Goal: Transaction & Acquisition: Obtain resource

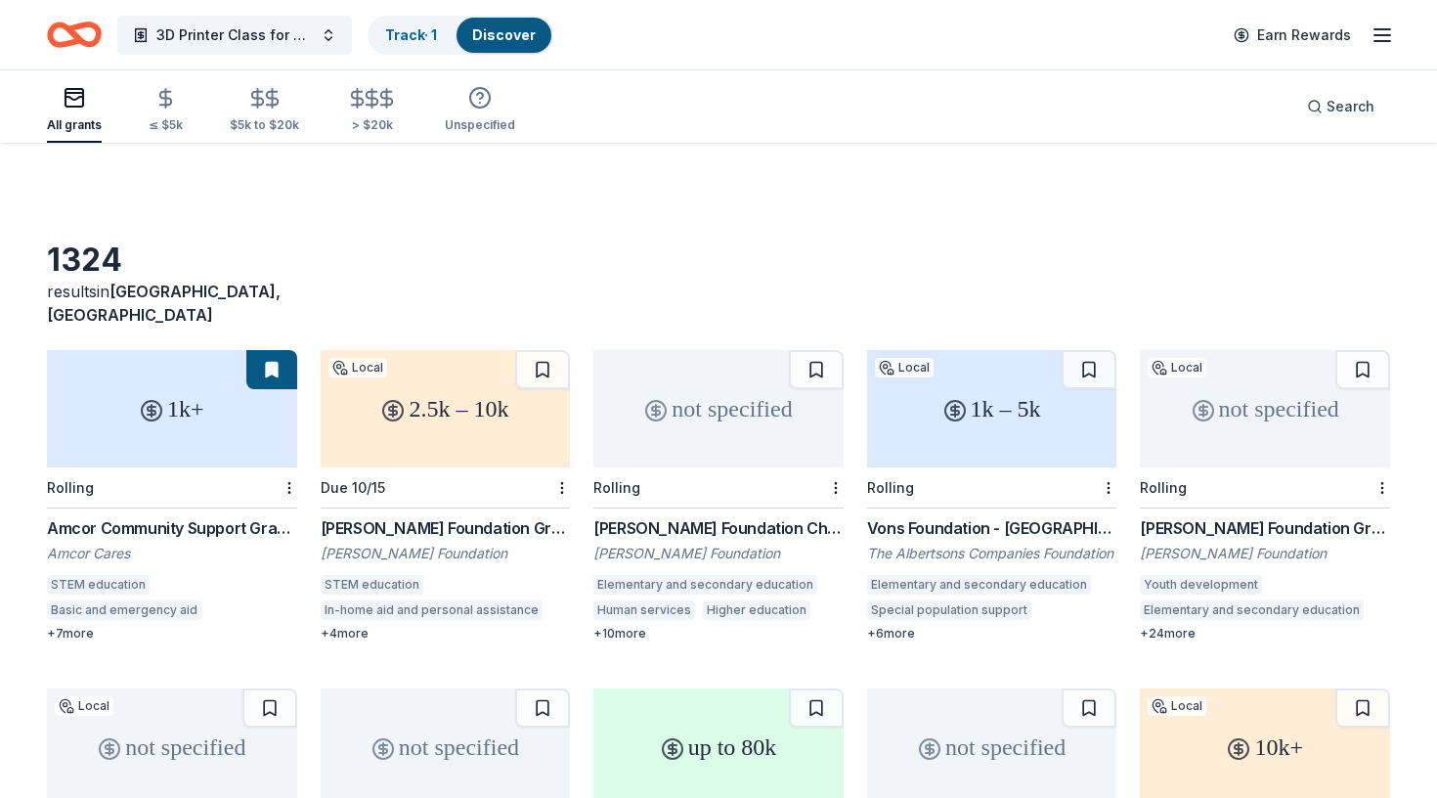
scroll to position [61, 0]
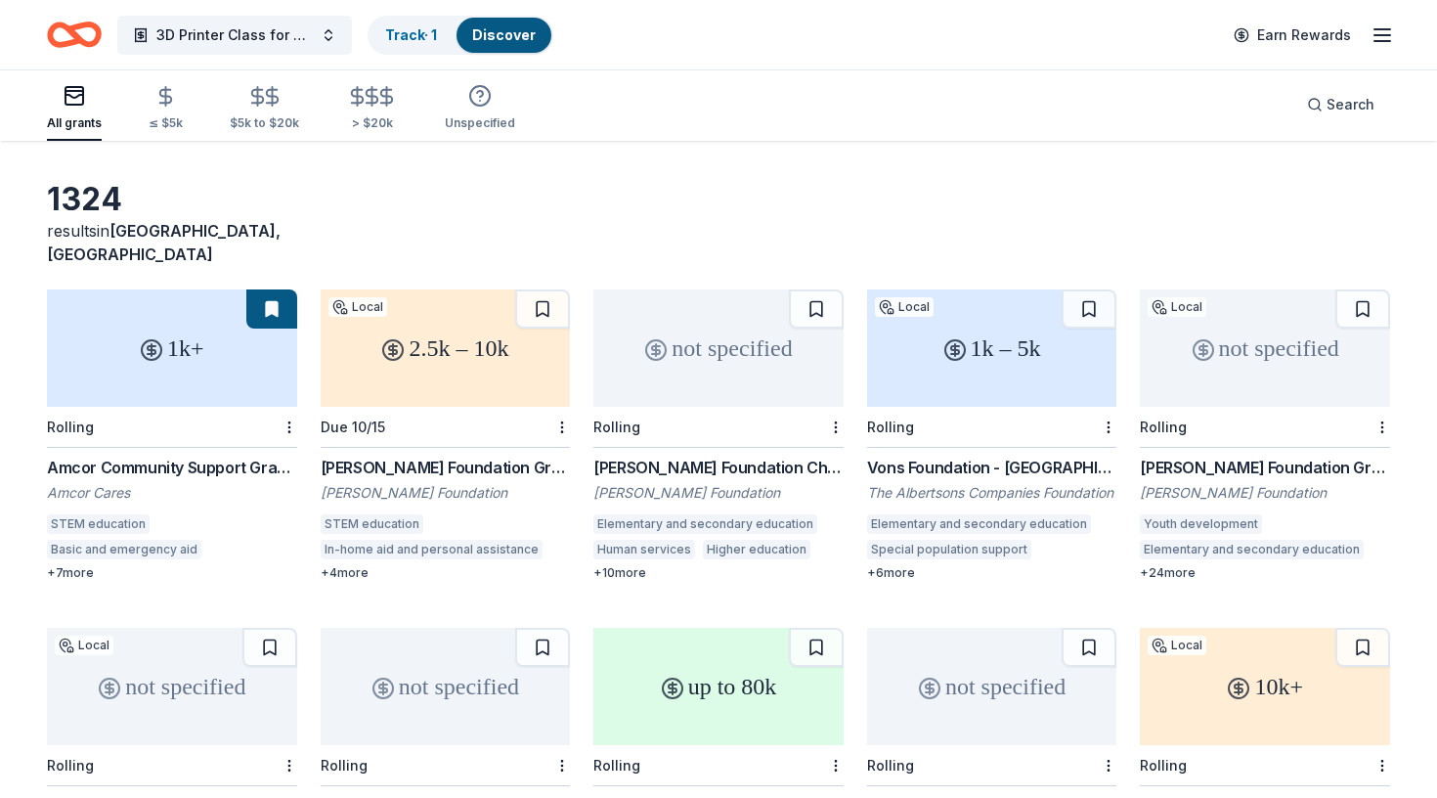
click at [947, 456] on div "Vons Foundation - Southern California" at bounding box center [992, 467] width 250 height 23
click at [715, 456] on div "Matson Foundation Charitable Donations" at bounding box center [718, 467] width 250 height 23
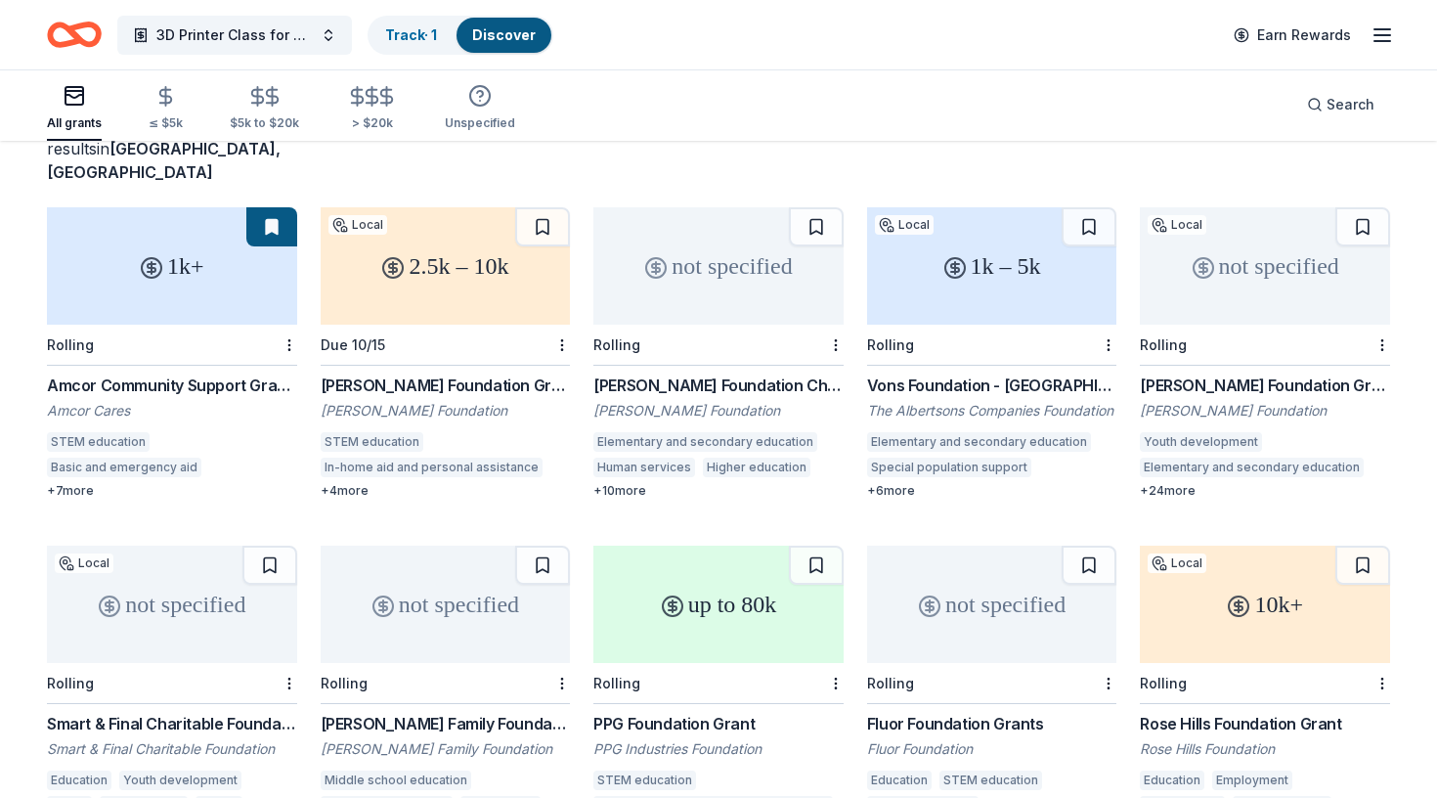
scroll to position [148, 0]
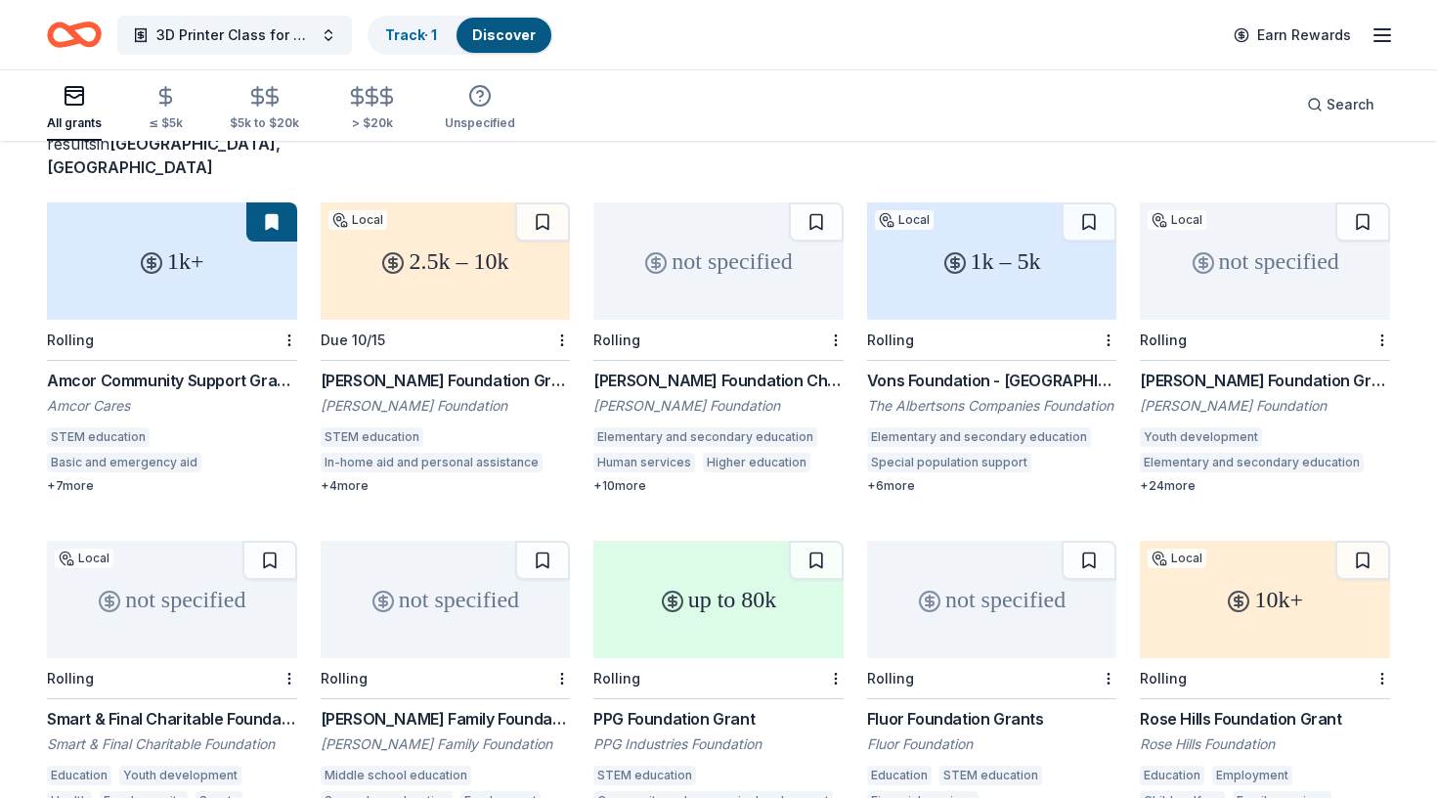
click at [1245, 369] on div "Ralph M. Parsons Foundation Grant" at bounding box center [1265, 380] width 250 height 23
click at [182, 707] on div "Smart & Final Charitable Foundation Donations" at bounding box center [172, 718] width 250 height 23
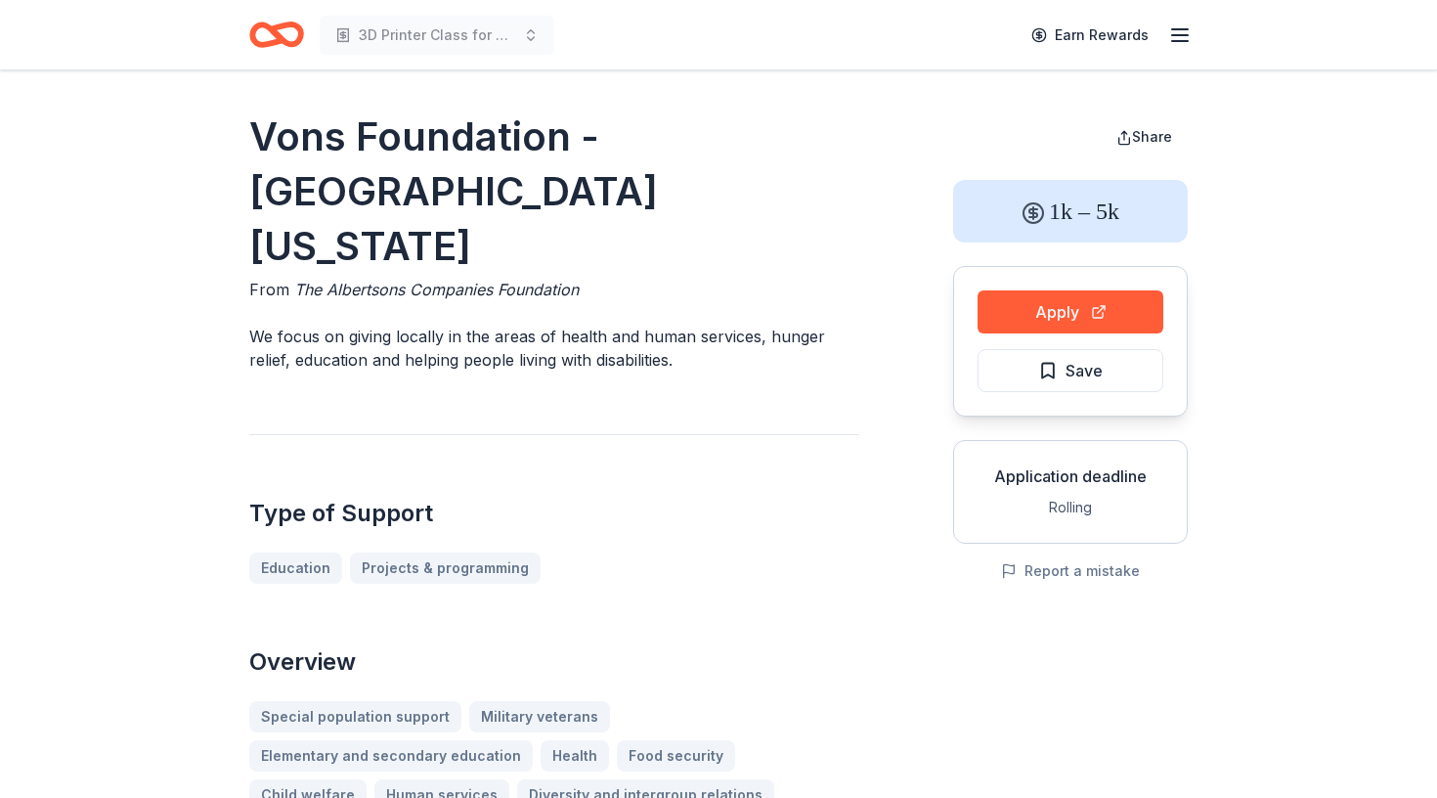
drag, startPoint x: 439, startPoint y: 204, endPoint x: 244, endPoint y: 156, distance: 200.4
click at [1054, 312] on button "Apply" at bounding box center [1071, 311] width 186 height 43
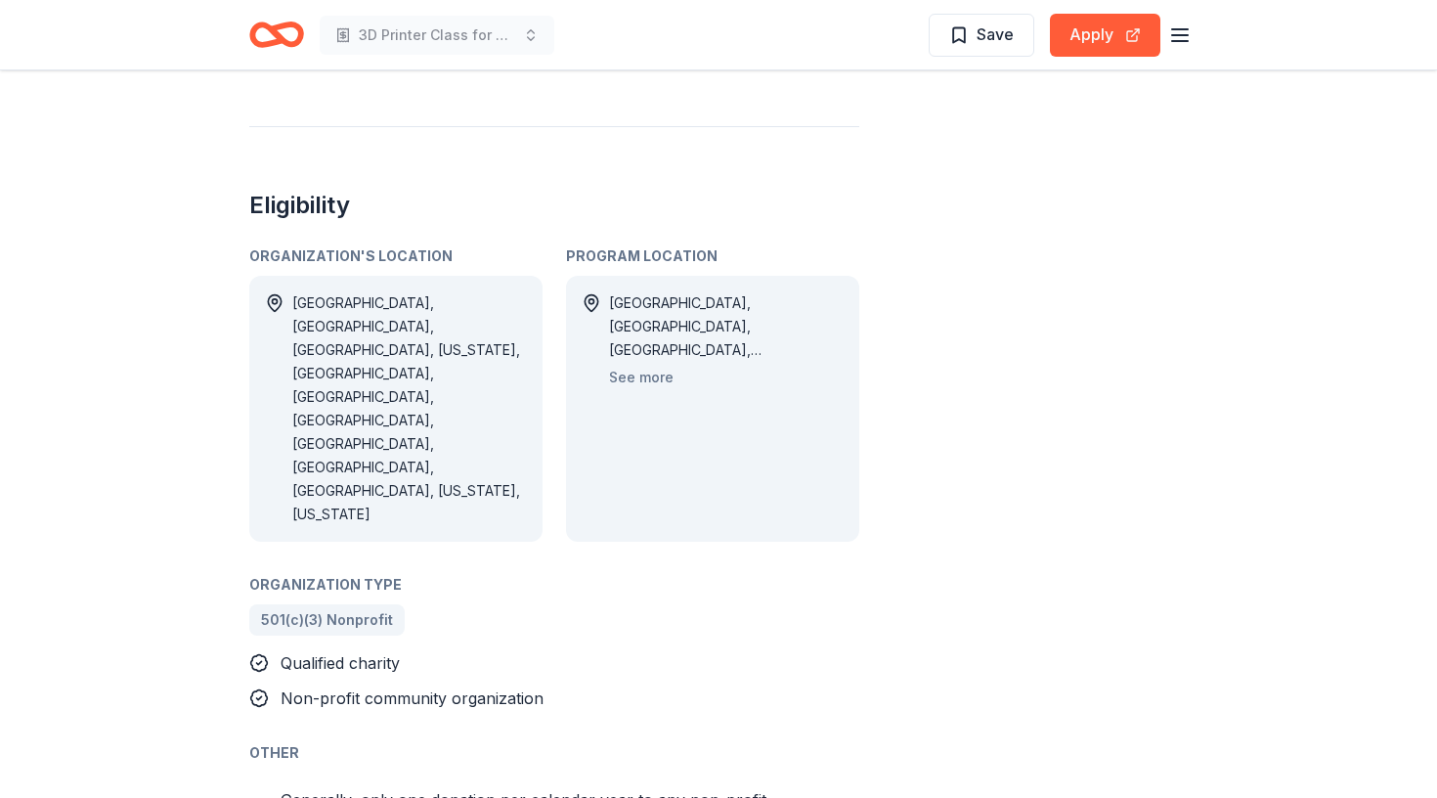
scroll to position [1063, 0]
click at [633, 363] on button "See more" at bounding box center [641, 374] width 65 height 23
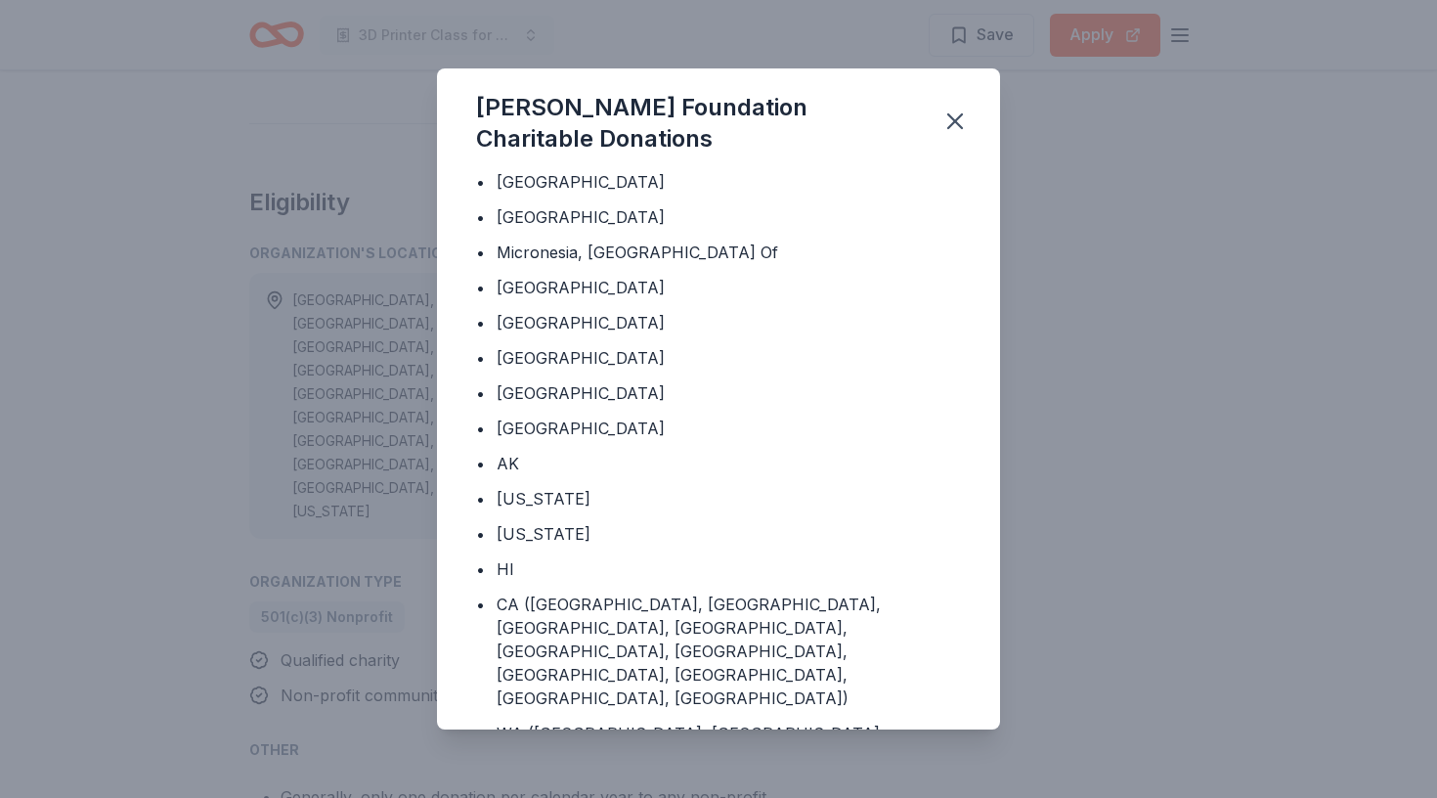
scroll to position [146, 0]
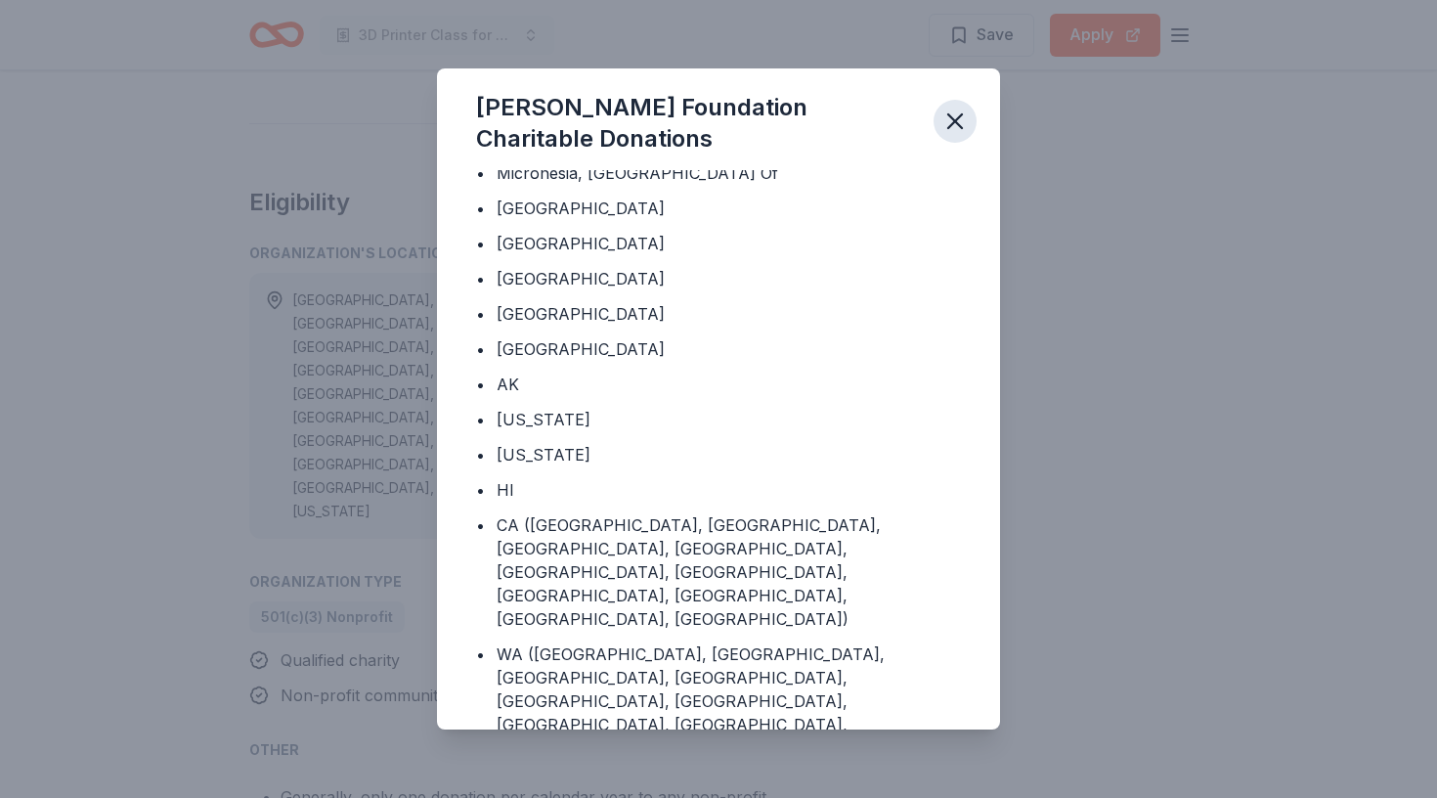
click at [942, 116] on icon "button" at bounding box center [955, 121] width 27 height 27
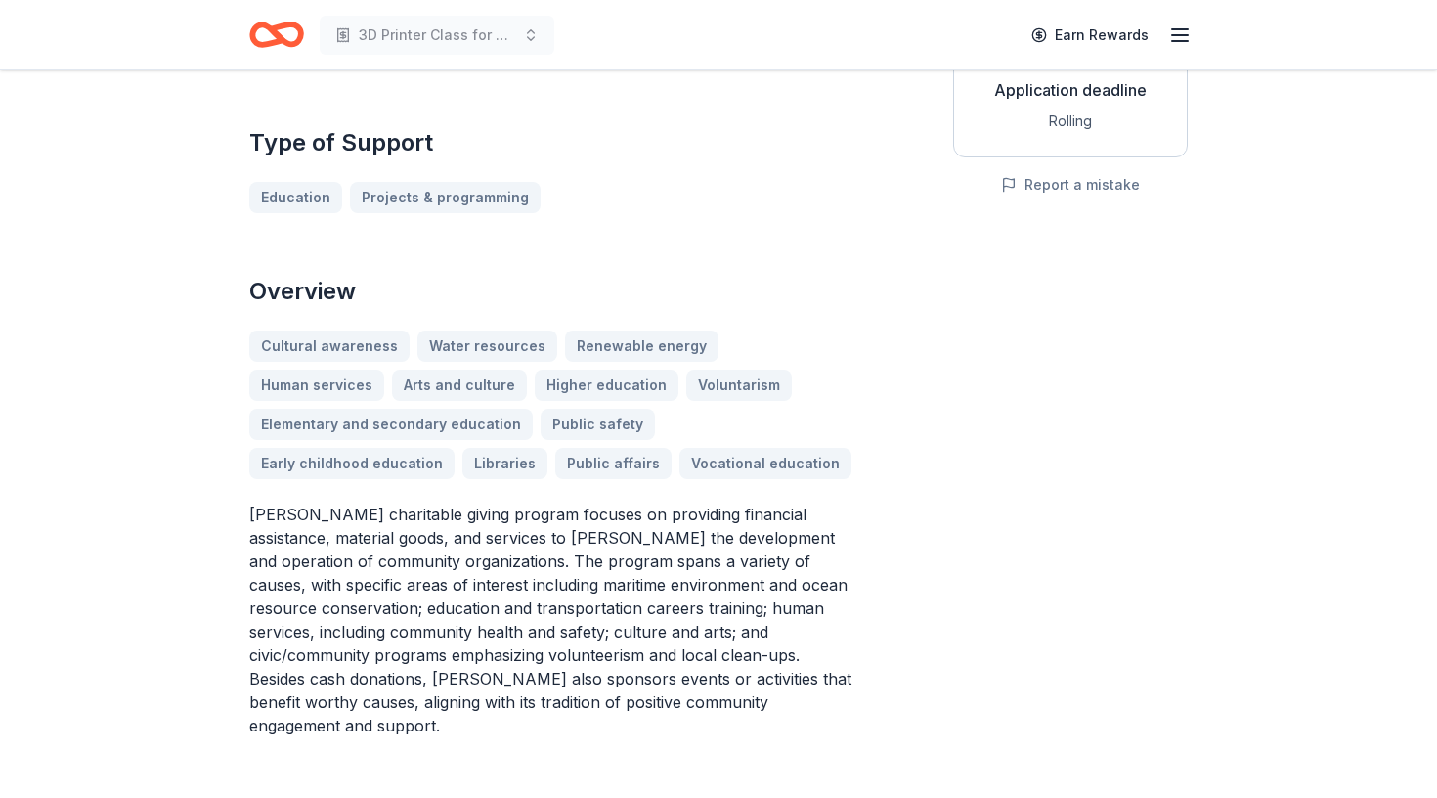
scroll to position [0, 0]
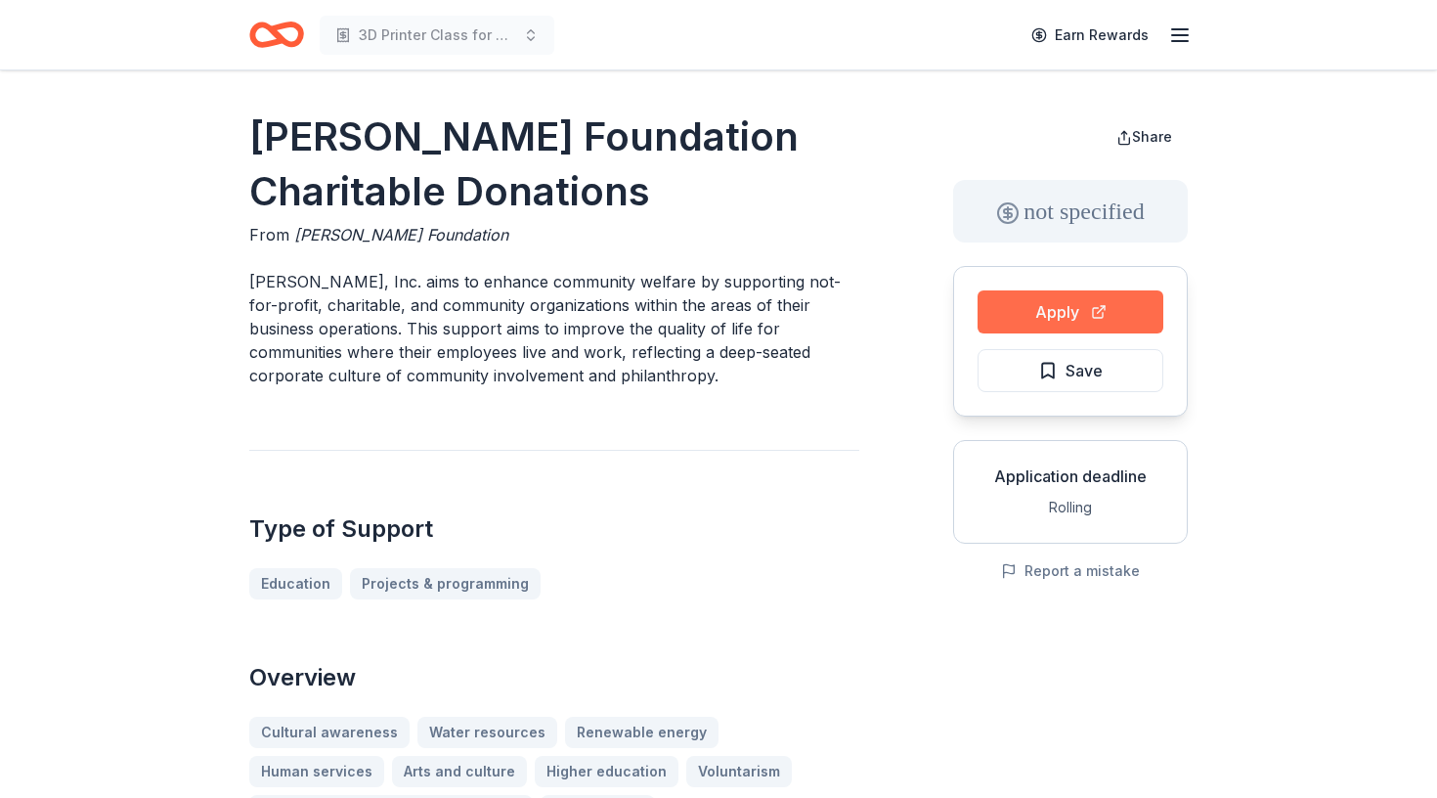
click at [1059, 305] on button "Apply" at bounding box center [1071, 311] width 186 height 43
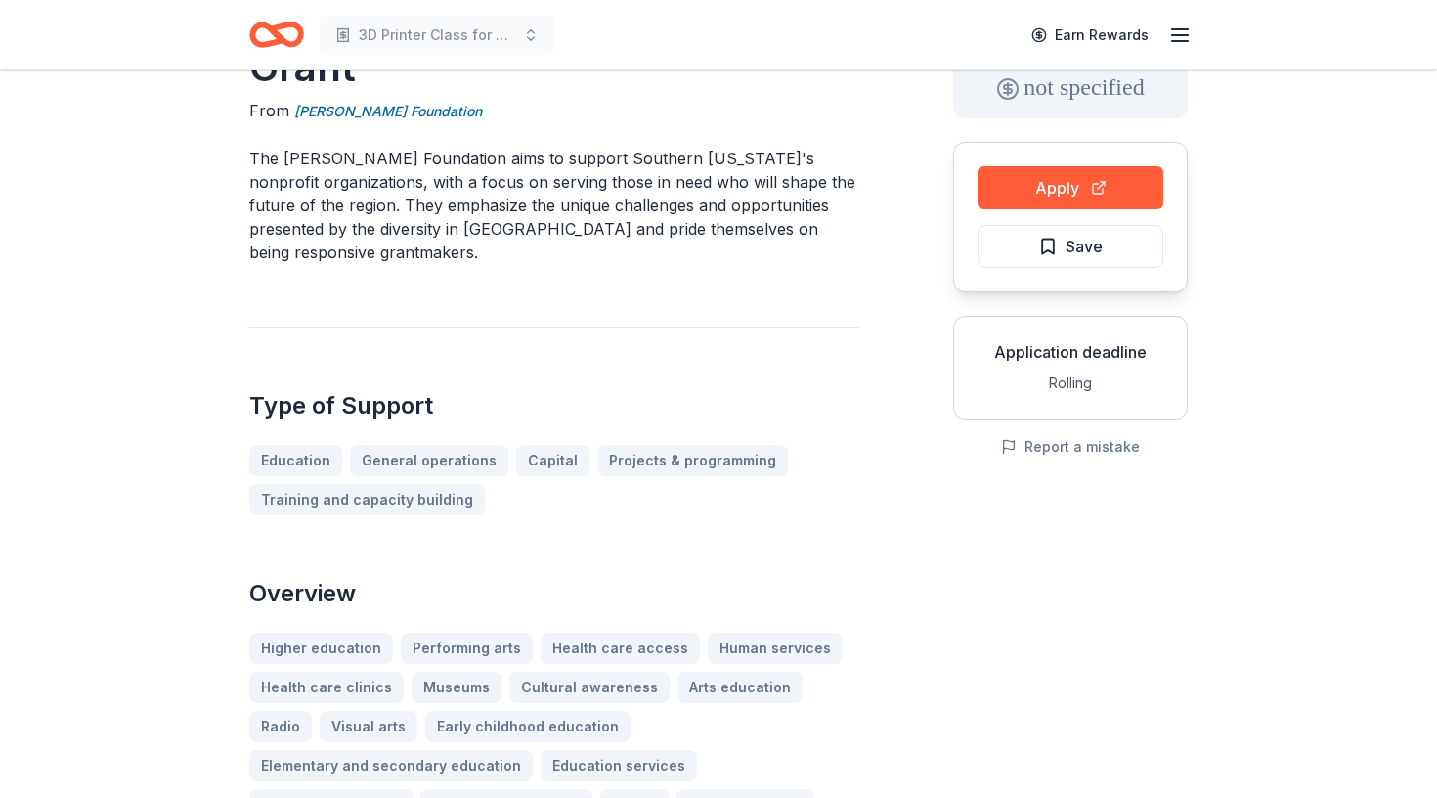
scroll to position [168, 0]
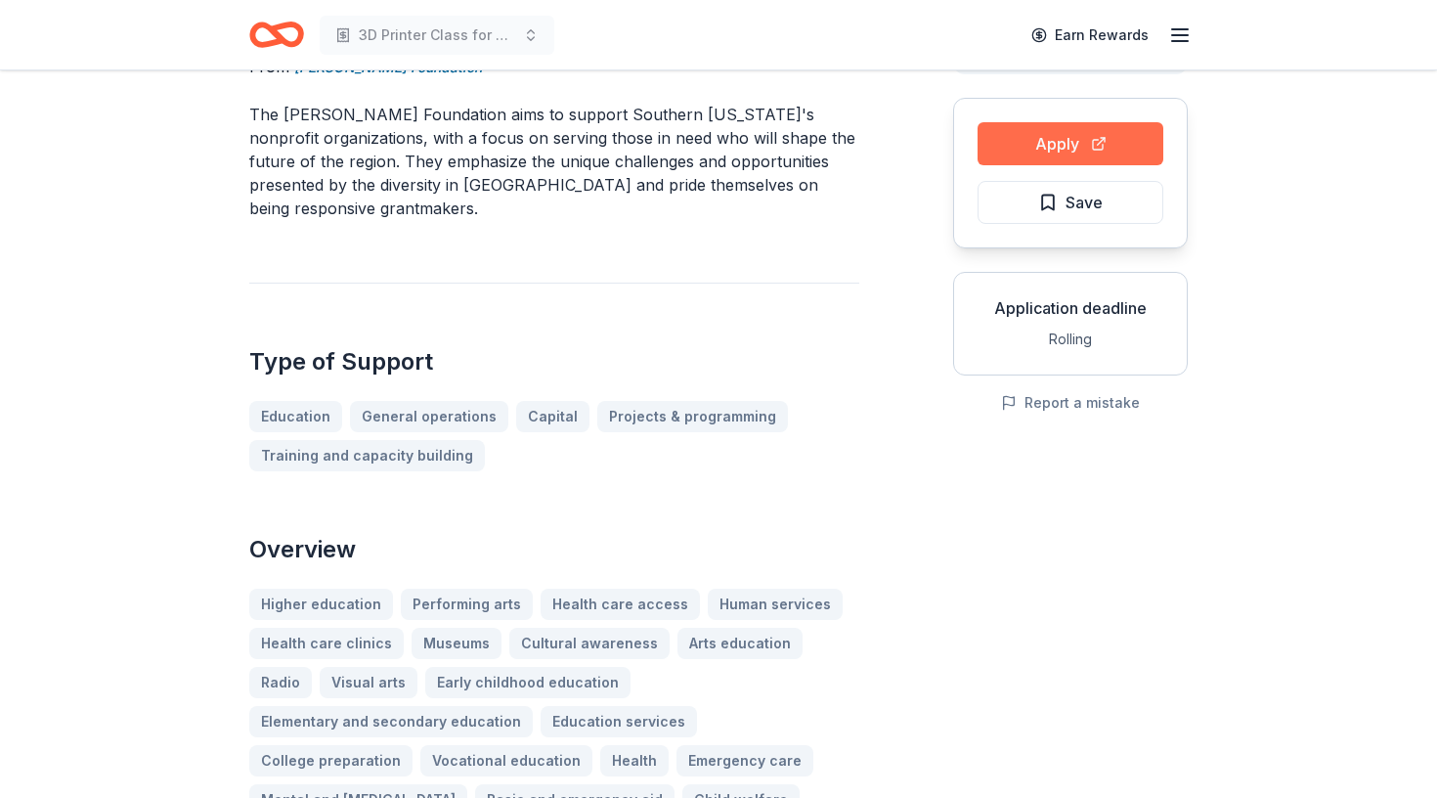
click at [1051, 144] on button "Apply" at bounding box center [1071, 143] width 186 height 43
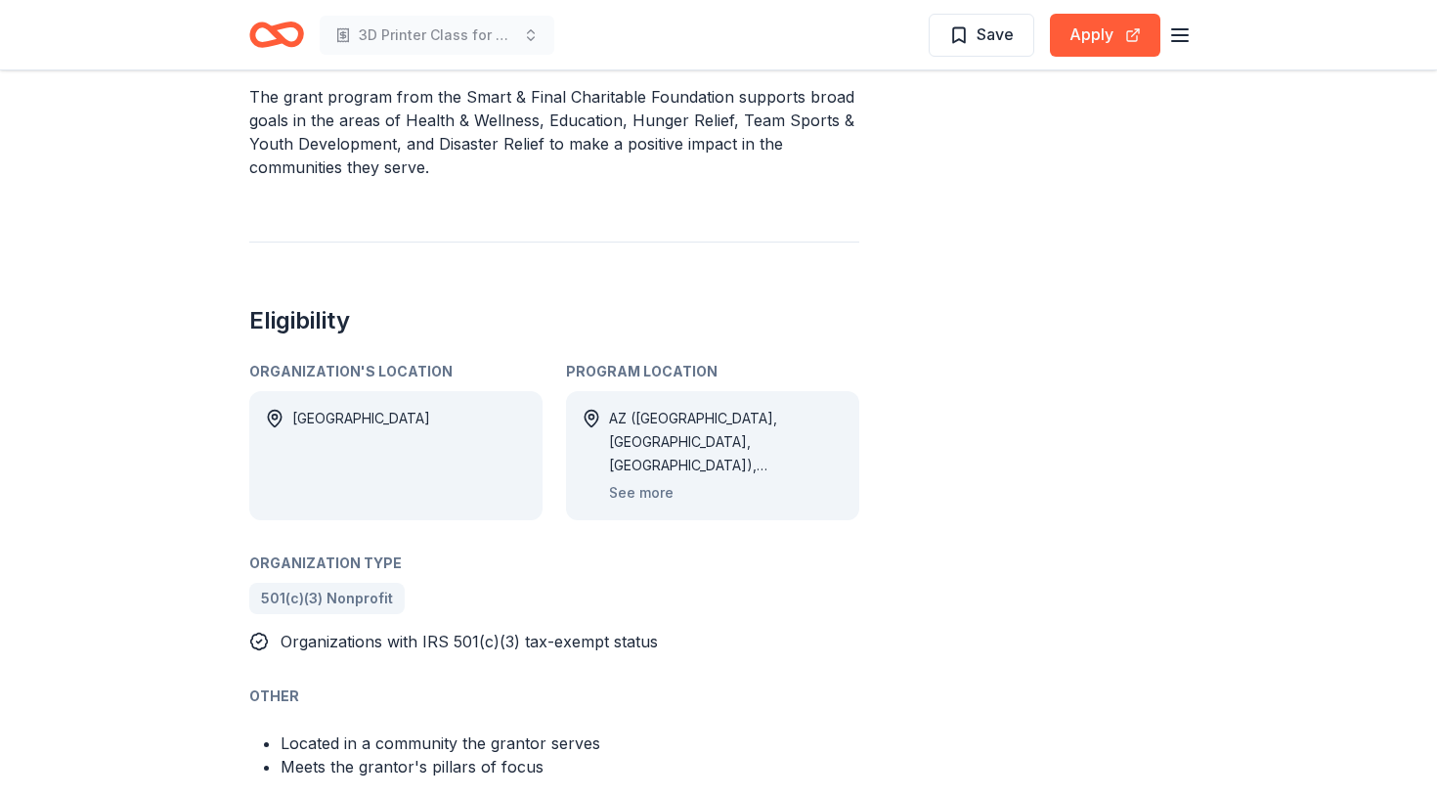
scroll to position [707, 0]
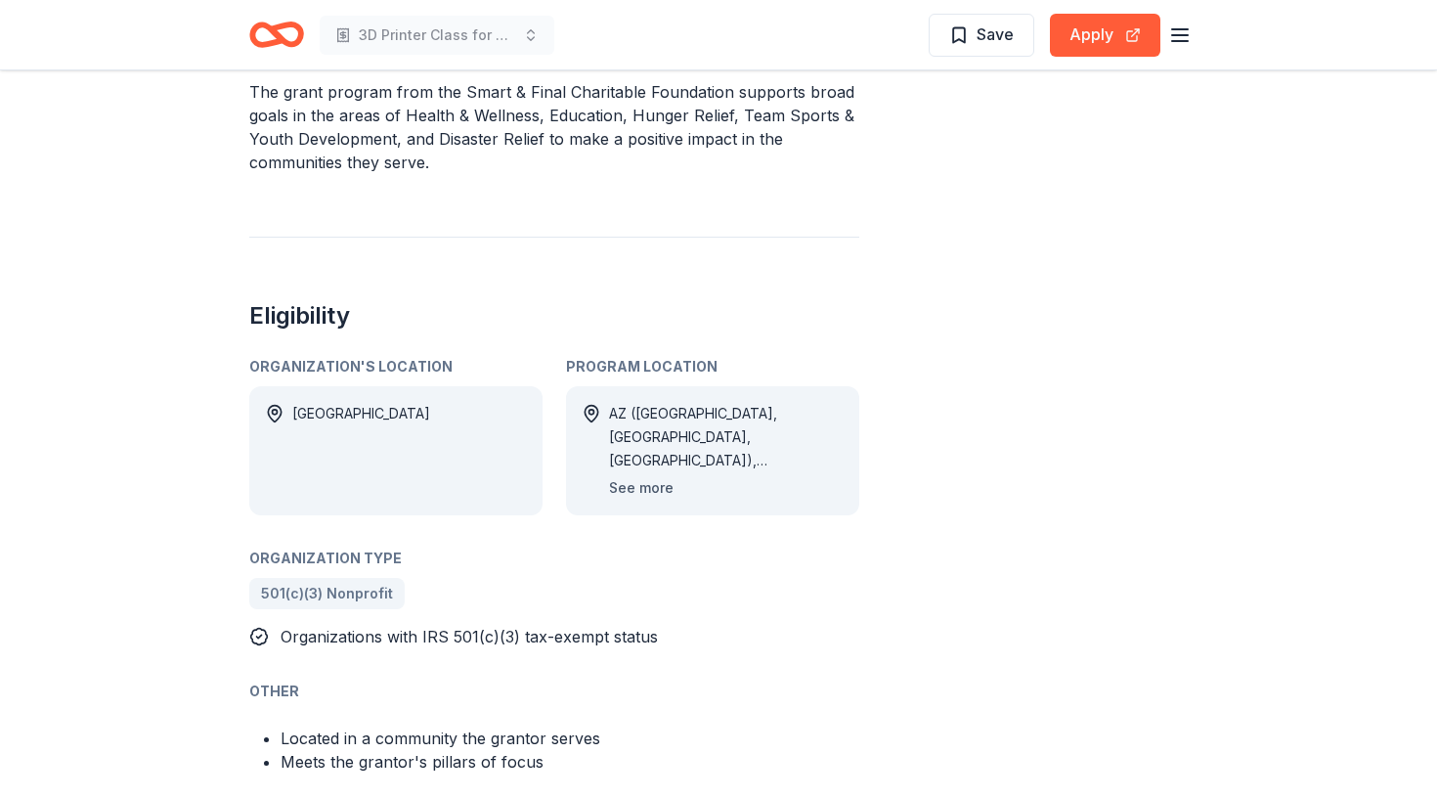
click at [656, 495] on button "See more" at bounding box center [641, 487] width 65 height 23
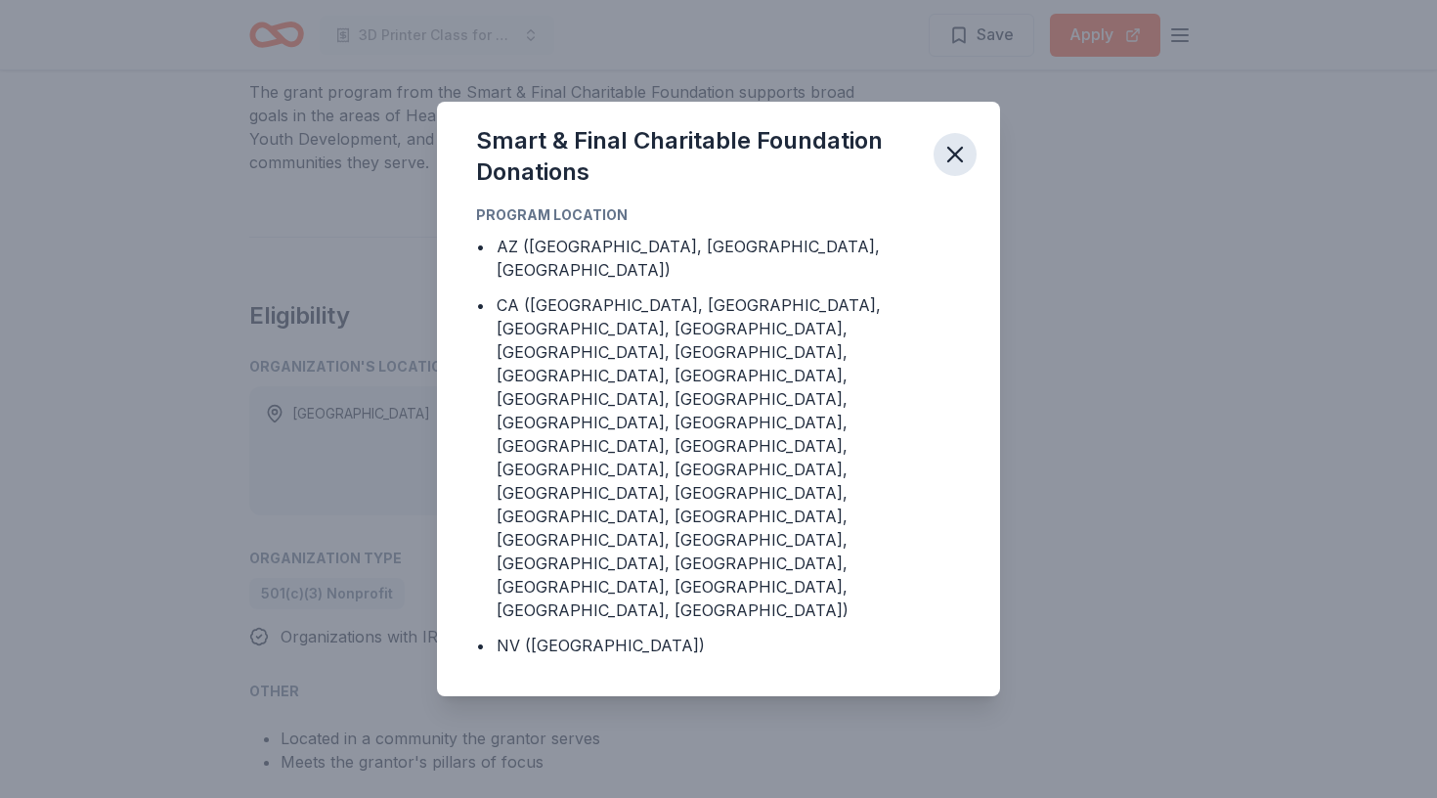
click at [969, 176] on button "button" at bounding box center [955, 154] width 43 height 43
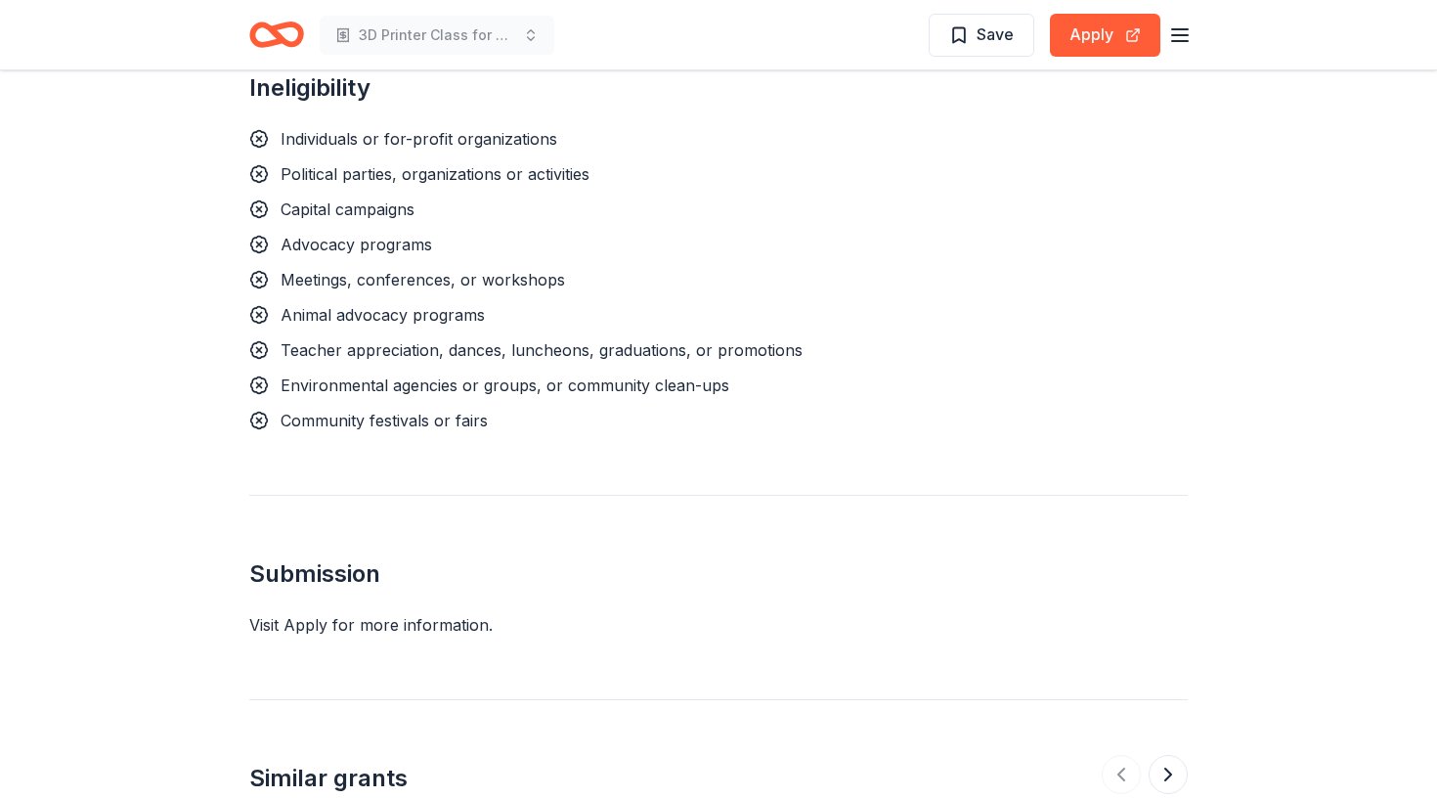
scroll to position [1563, 0]
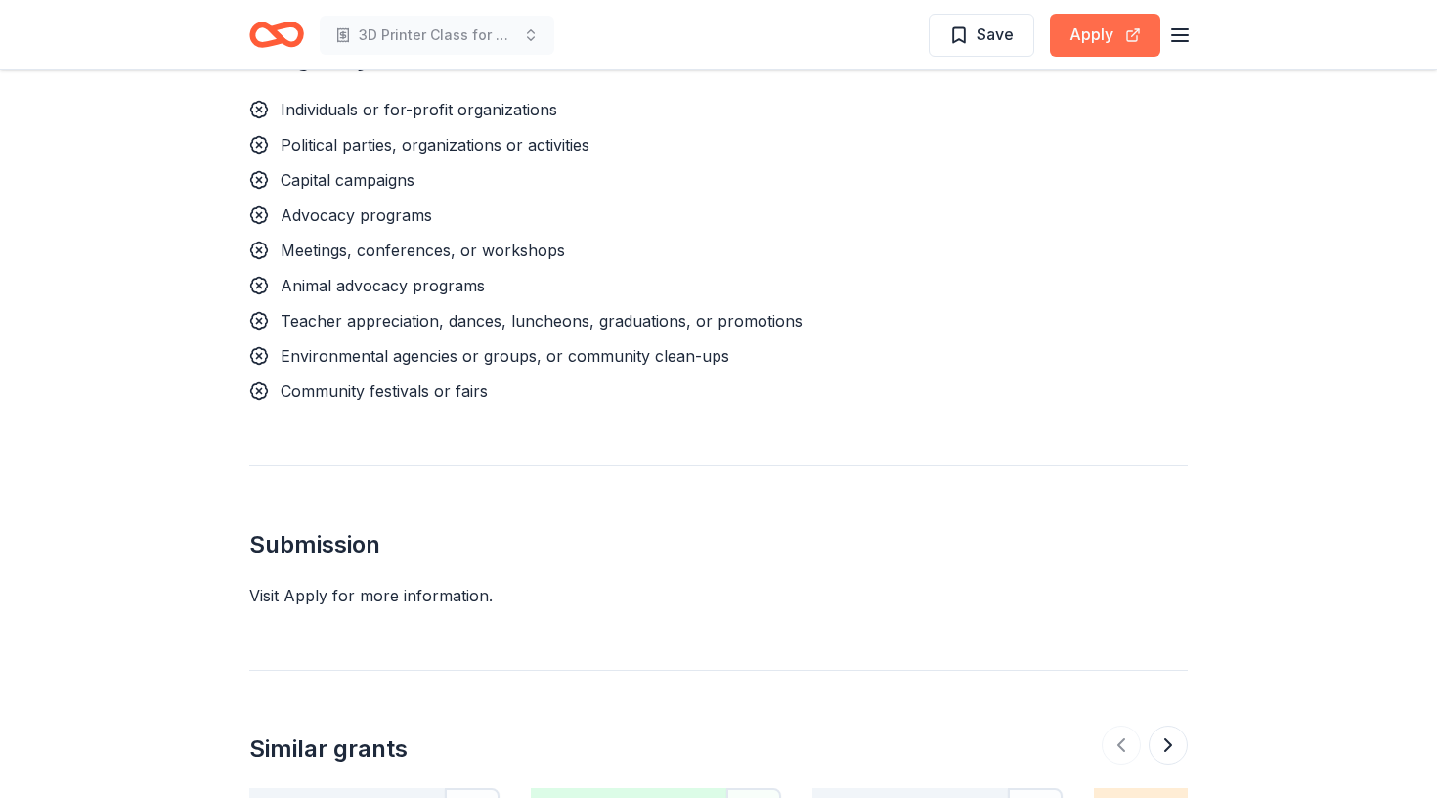
click at [1079, 27] on button "Apply" at bounding box center [1105, 35] width 110 height 43
